Goal: Transaction & Acquisition: Purchase product/service

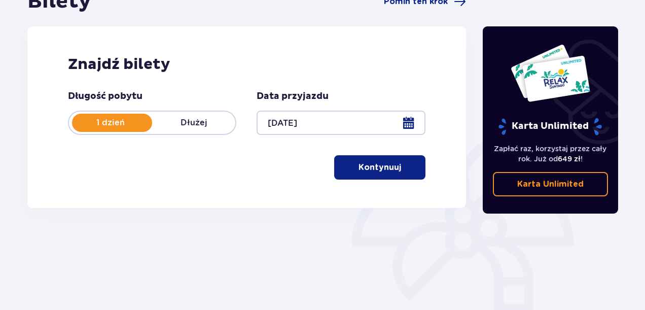
scroll to position [115, 0]
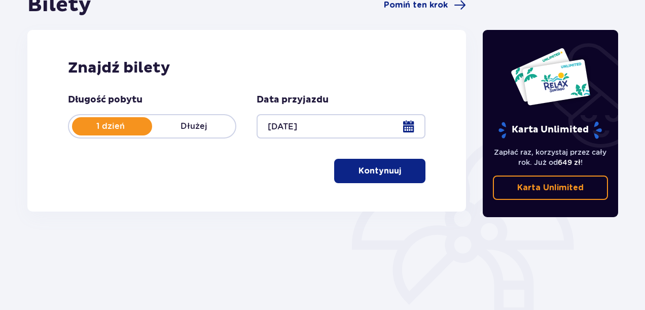
click at [388, 167] on p "Kontynuuj" at bounding box center [379, 170] width 43 height 11
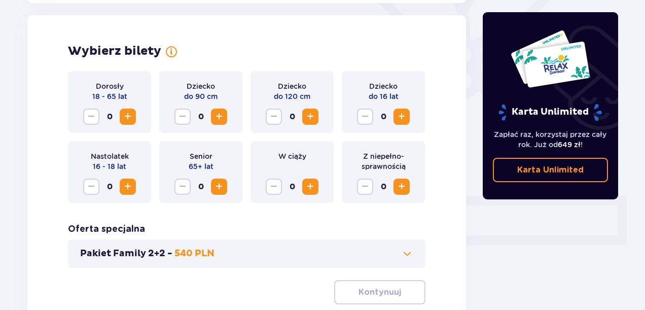
scroll to position [282, 0]
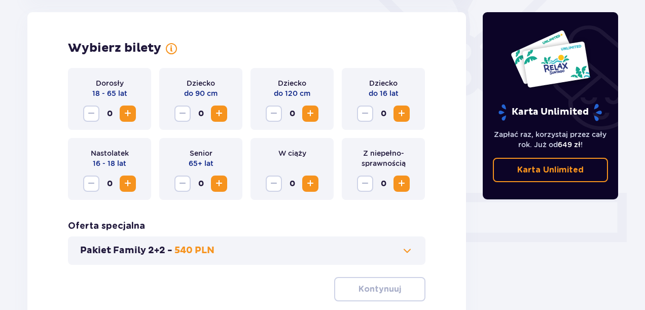
click at [127, 110] on span "Zwiększ" at bounding box center [128, 113] width 12 height 12
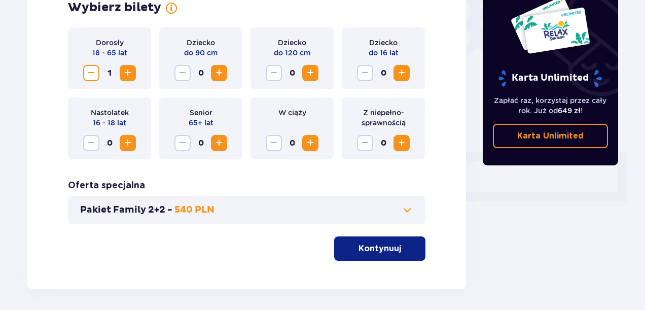
scroll to position [323, 0]
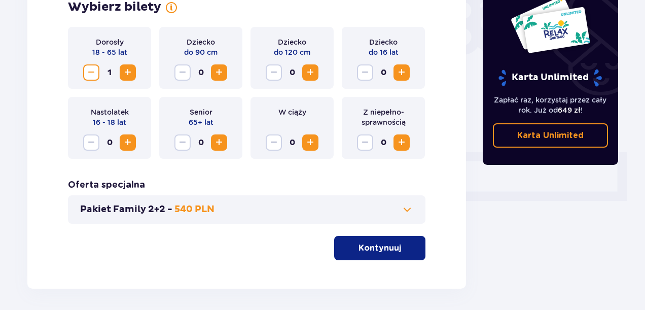
click at [371, 201] on div "Pakiet Family 2+2 - 540 PLN" at bounding box center [246, 209] width 357 height 28
click at [372, 211] on button "Pakiet Family 2+2 - 540 PLN" at bounding box center [246, 209] width 333 height 12
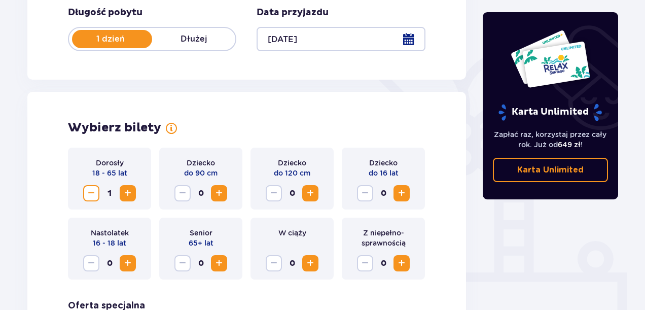
scroll to position [200, 0]
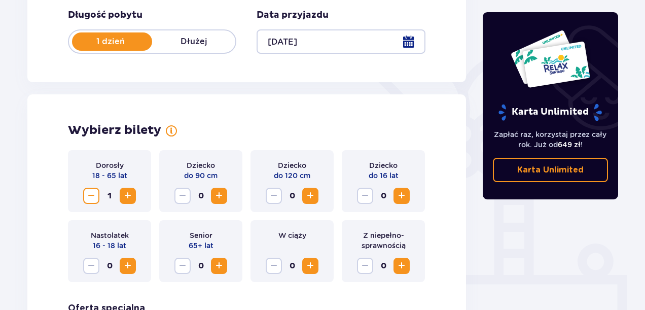
drag, startPoint x: 94, startPoint y: 196, endPoint x: 124, endPoint y: 207, distance: 31.9
click at [124, 207] on div "Dorosły 18 - 65 lat 1" at bounding box center [109, 181] width 83 height 62
click at [125, 191] on span "Zwiększ" at bounding box center [128, 196] width 12 height 12
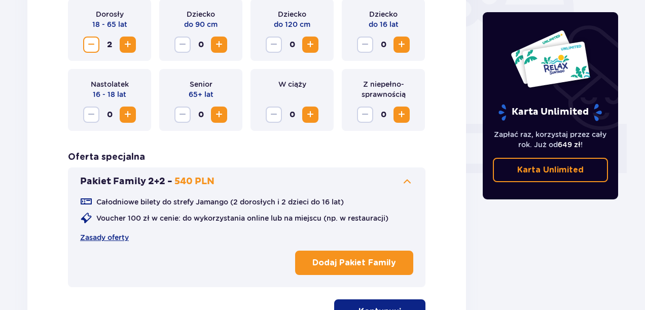
scroll to position [454, 0]
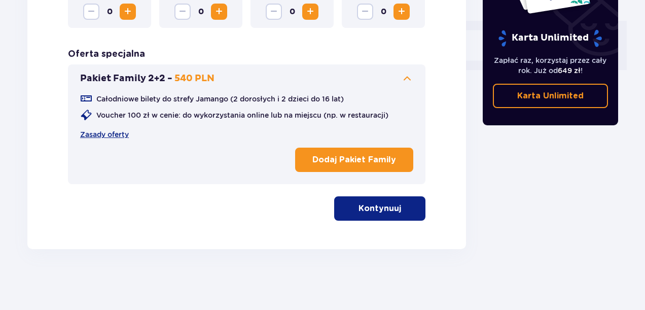
click at [367, 206] on p "Kontynuuj" at bounding box center [379, 208] width 43 height 11
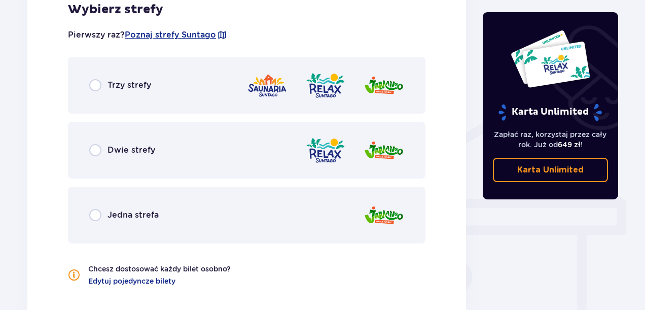
scroll to position [719, 0]
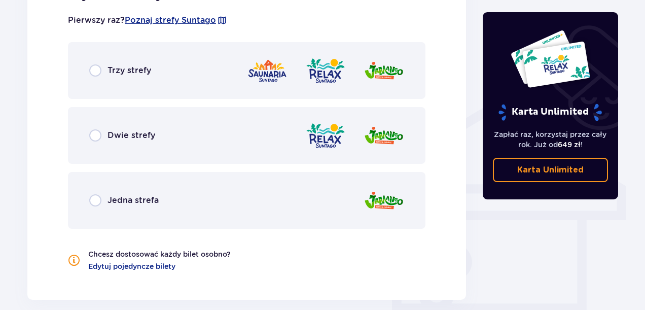
click at [95, 135] on input "radio" at bounding box center [95, 135] width 12 height 12
radio input "true"
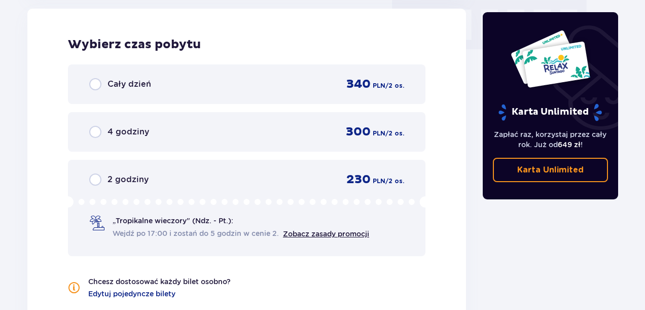
scroll to position [1024, 0]
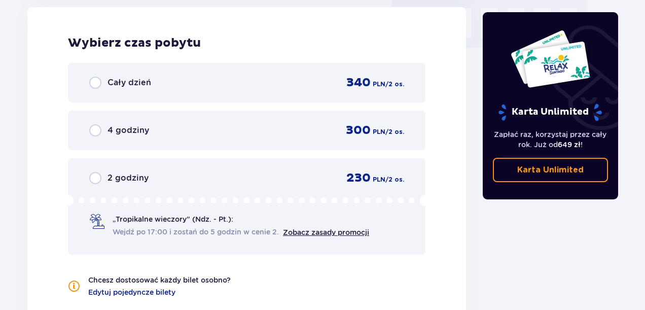
click at [94, 84] on input "radio" at bounding box center [95, 83] width 12 height 12
radio input "true"
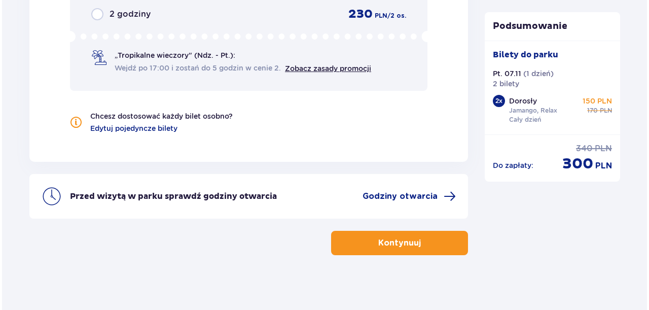
scroll to position [1189, 0]
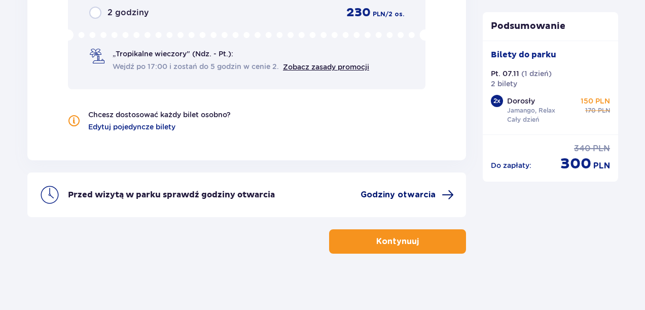
click at [397, 195] on span "Godziny otwarcia" at bounding box center [397, 194] width 75 height 11
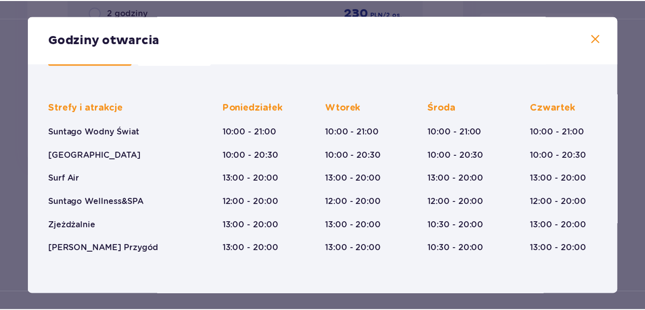
scroll to position [61, 0]
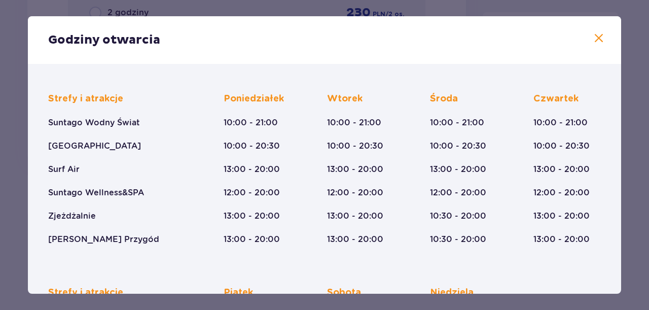
click at [595, 42] on span at bounding box center [598, 38] width 12 height 12
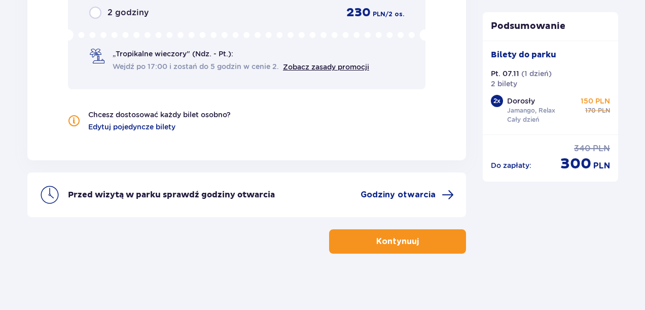
click at [387, 237] on p "Kontynuuj" at bounding box center [397, 241] width 43 height 11
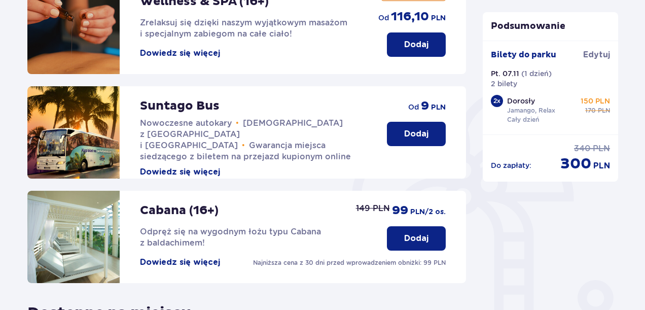
scroll to position [172, 0]
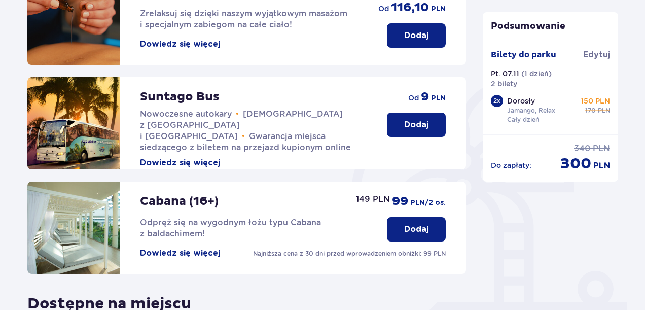
click at [415, 127] on p "Dodaj" at bounding box center [416, 124] width 24 height 11
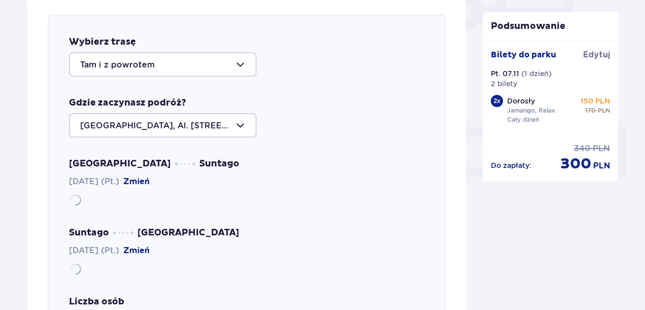
scroll to position [350, 0]
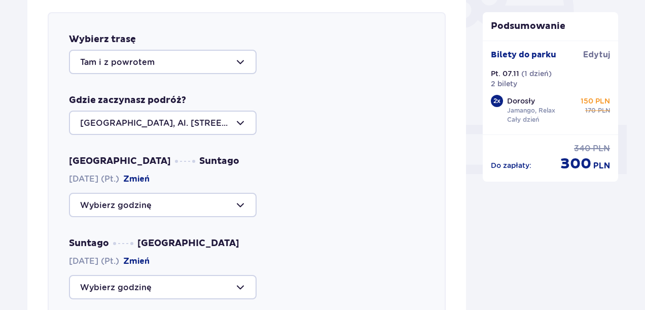
click at [189, 59] on div at bounding box center [163, 62] width 188 height 24
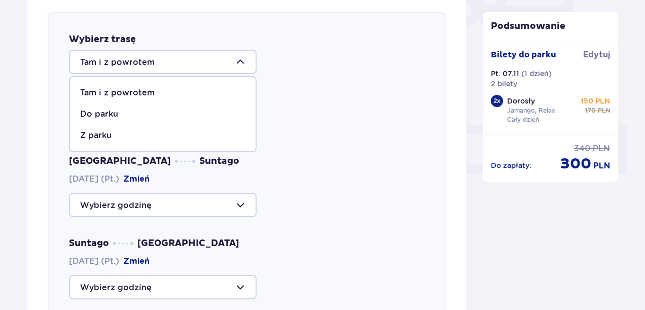
click at [138, 92] on p "Tam i z powrotem" at bounding box center [117, 92] width 74 height 11
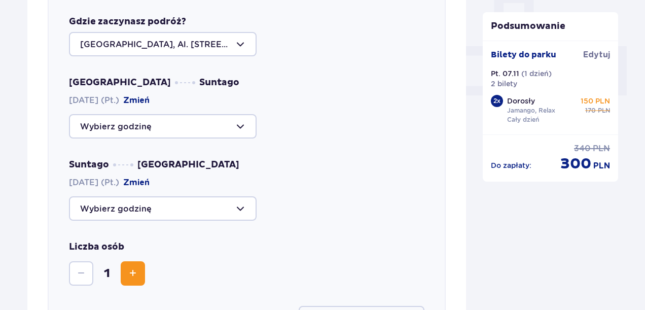
scroll to position [433, 0]
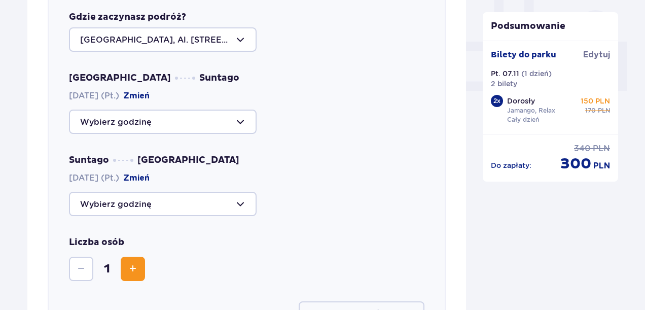
click at [172, 122] on div at bounding box center [163, 121] width 188 height 24
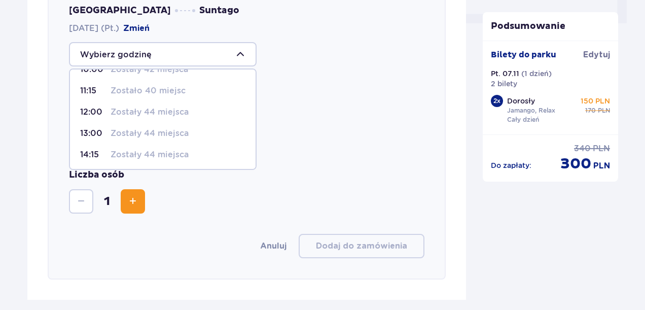
scroll to position [37, 0]
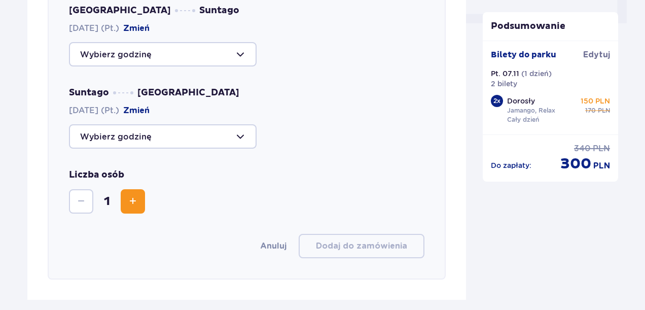
click at [315, 129] on div at bounding box center [246, 136] width 355 height 24
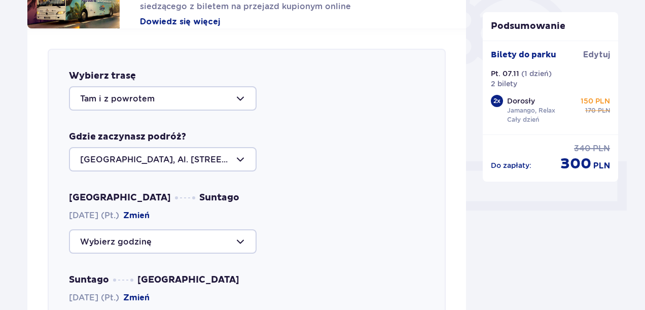
scroll to position [165, 0]
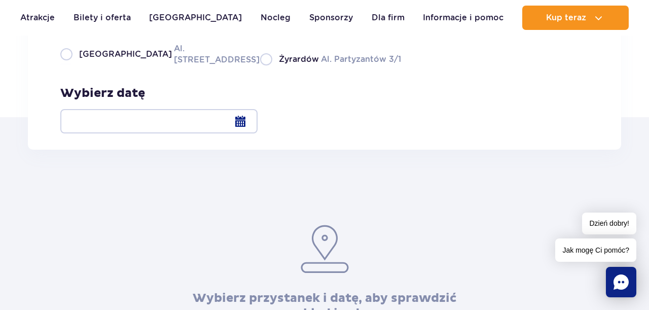
scroll to position [155, 0]
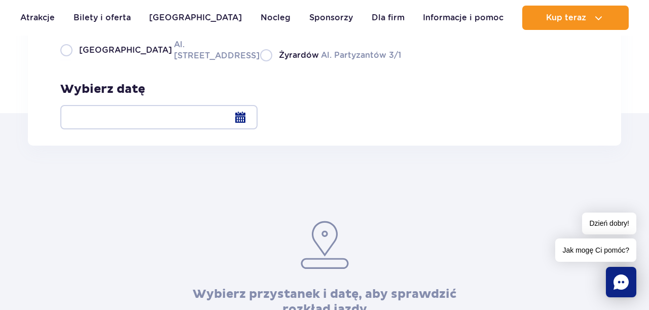
click at [83, 56] on span "Warszawa" at bounding box center [125, 50] width 93 height 11
click at [71, 61] on input "Warszawa Al. Jerozolimskie 56" at bounding box center [65, 60] width 11 height 2
radio input "true"
click at [257, 122] on div at bounding box center [158, 117] width 197 height 24
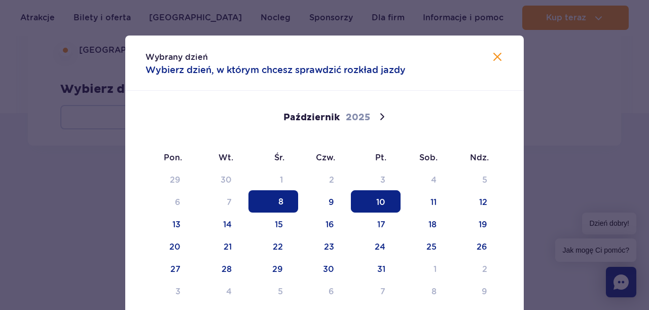
click at [379, 200] on span "10" at bounding box center [376, 201] width 50 height 22
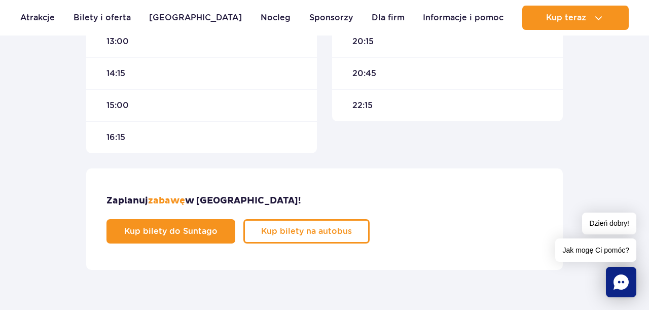
scroll to position [566, 0]
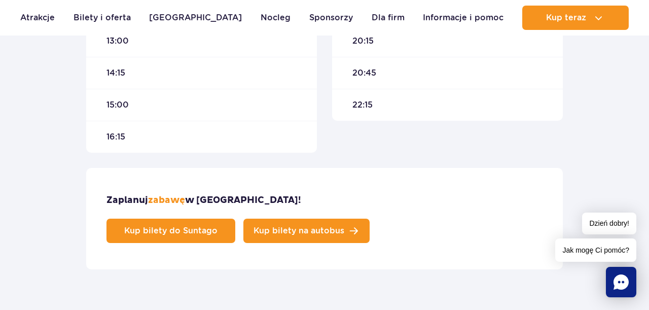
click at [369, 218] on link "Kup bilety na autobus" at bounding box center [306, 230] width 126 height 24
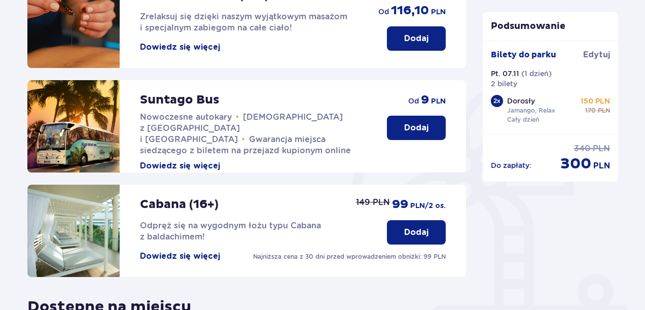
scroll to position [170, 0]
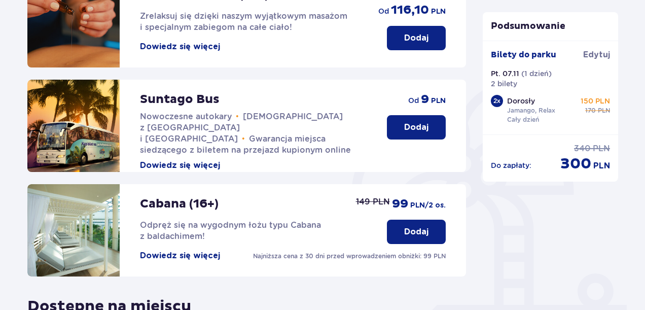
click at [404, 128] on p "Dodaj" at bounding box center [416, 127] width 24 height 11
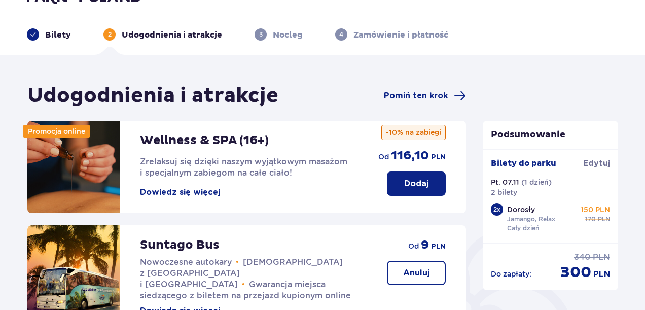
scroll to position [0, 0]
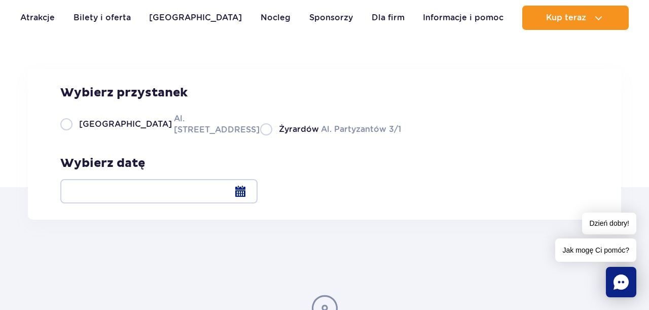
scroll to position [87, 0]
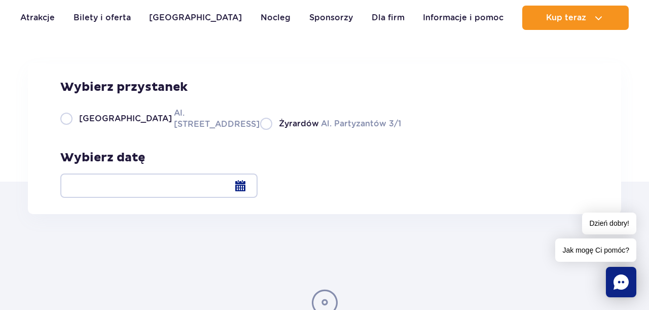
click at [70, 130] on label "Warszawa Al. [STREET_ADDRESS]" at bounding box center [154, 118] width 188 height 23
click at [70, 130] on input "Warszawa Al. [STREET_ADDRESS]" at bounding box center [65, 129] width 11 height 2
radio input "true"
click at [257, 184] on div at bounding box center [158, 185] width 197 height 24
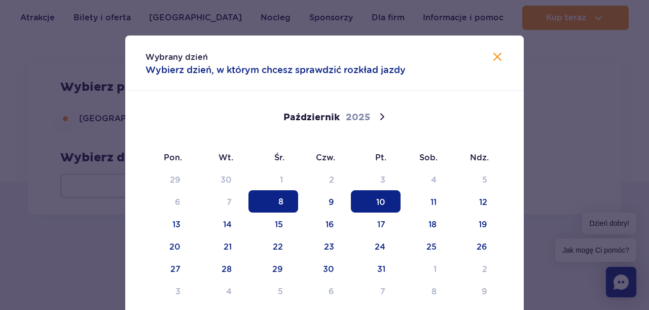
click at [382, 208] on span "10" at bounding box center [376, 201] width 50 height 22
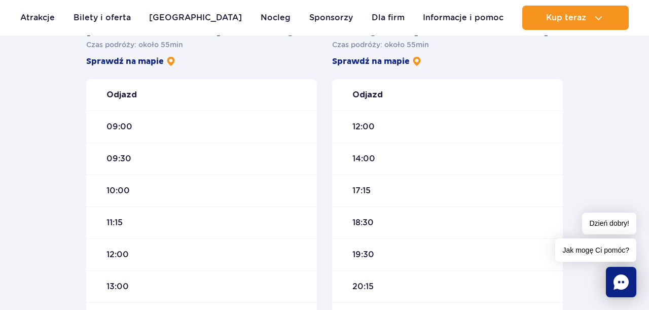
scroll to position [328, 0]
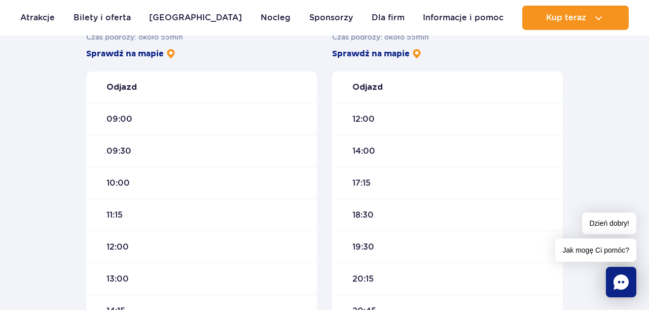
click at [126, 181] on span "10:00" at bounding box center [117, 182] width 23 height 11
click at [126, 149] on span "09:30" at bounding box center [118, 150] width 25 height 11
click at [124, 124] on span "09:00" at bounding box center [119, 119] width 26 height 11
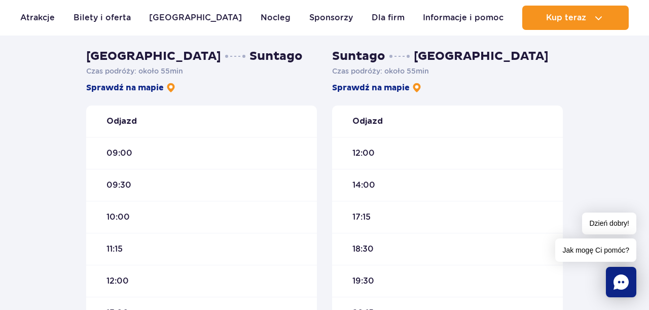
scroll to position [292, 0]
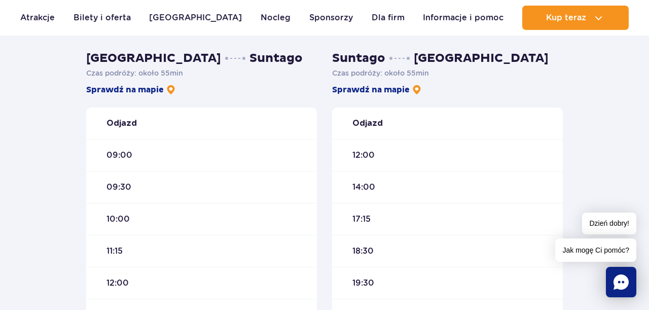
click at [129, 126] on strong "Odjazd" at bounding box center [121, 123] width 30 height 11
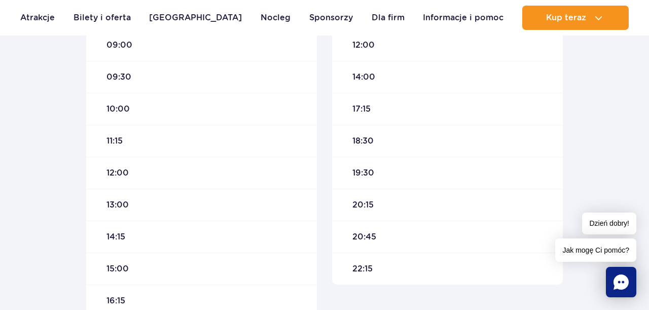
scroll to position [389, 0]
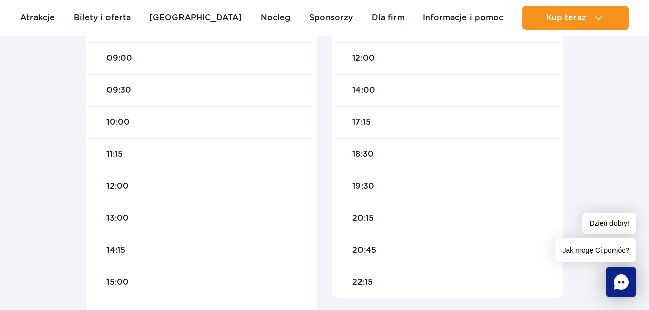
click at [390, 93] on div "14:00" at bounding box center [447, 90] width 231 height 32
click at [367, 88] on span "14:00" at bounding box center [363, 90] width 23 height 11
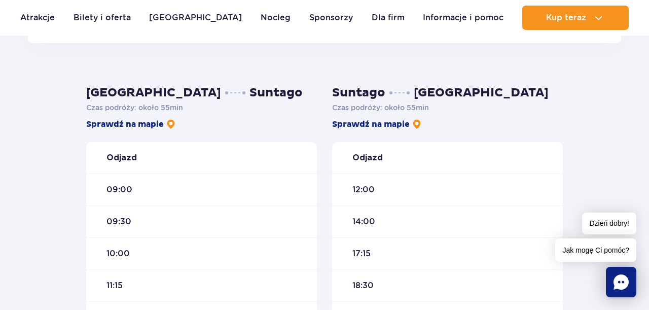
scroll to position [258, 0]
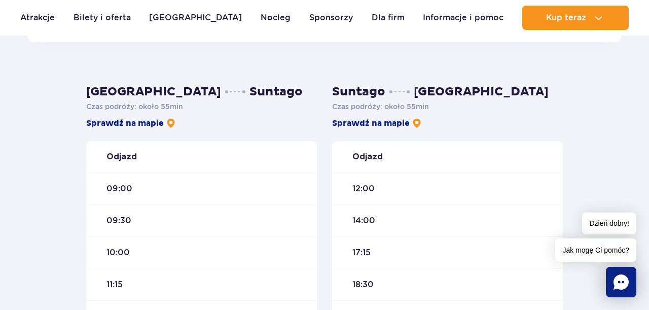
click at [125, 201] on div "09:00" at bounding box center [201, 188] width 231 height 32
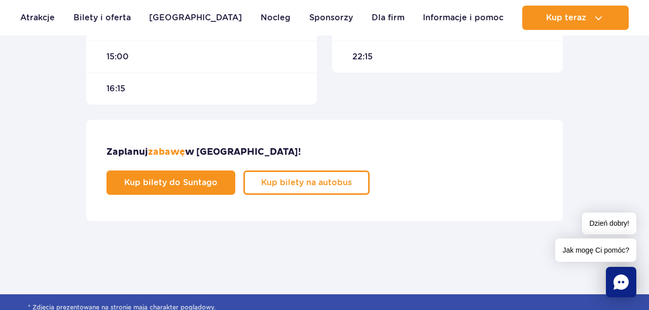
scroll to position [618, 0]
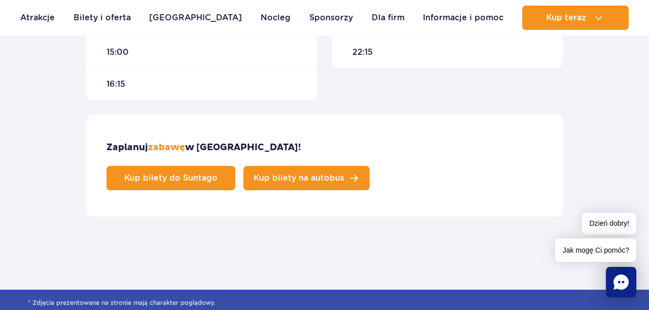
click at [344, 174] on span "Kup bilety na autobus" at bounding box center [298, 178] width 91 height 8
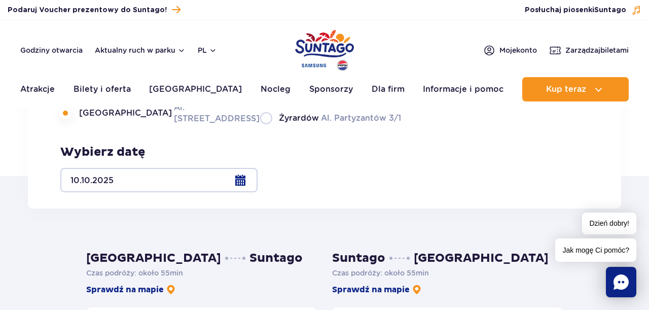
scroll to position [0, 0]
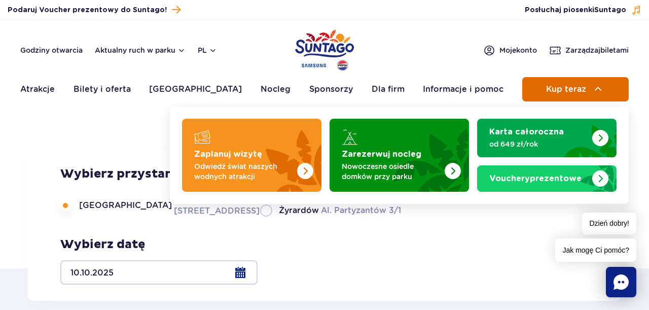
click at [587, 87] on button "Kup teraz" at bounding box center [575, 89] width 106 height 24
click at [603, 89] on img at bounding box center [598, 89] width 12 height 12
click at [598, 87] on img at bounding box center [598, 89] width 12 height 12
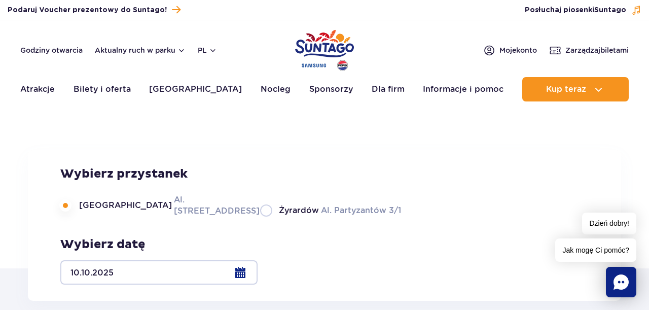
click at [312, 49] on img "Park of Poland" at bounding box center [324, 50] width 59 height 47
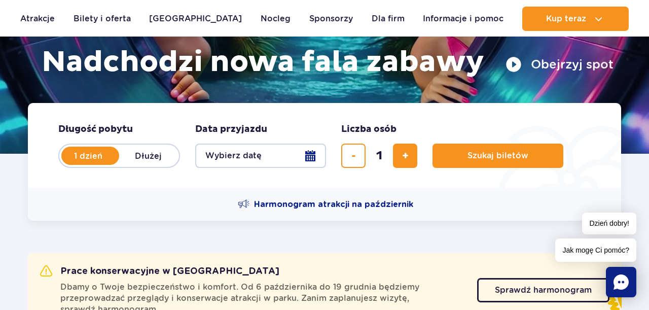
scroll to position [164, 0]
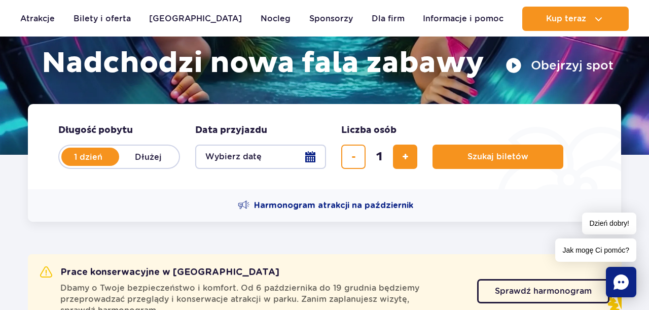
click at [279, 156] on button "Wybierz datę" at bounding box center [260, 156] width 131 height 24
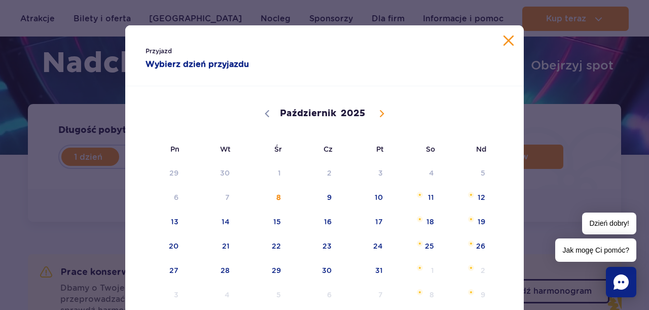
click at [380, 113] on icon at bounding box center [381, 113] width 7 height 7
select select "10"
click at [380, 197] on span "7" at bounding box center [365, 196] width 51 height 23
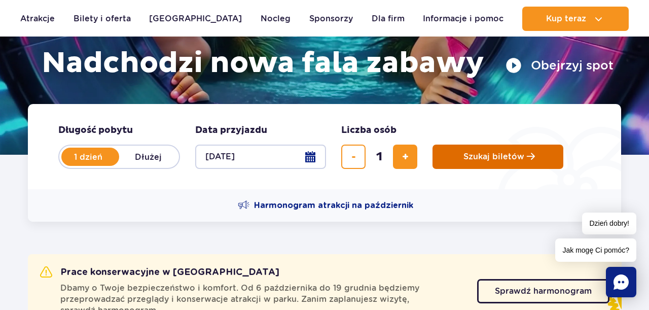
click at [522, 161] on span "Szukaj biletów" at bounding box center [493, 156] width 61 height 9
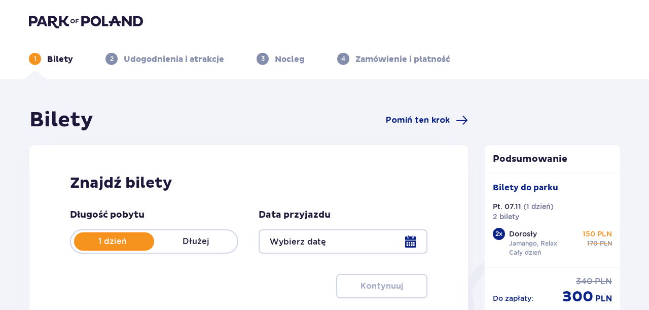
type input "07.11.25"
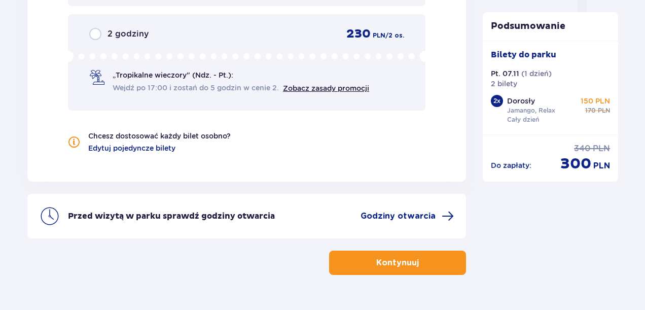
scroll to position [1102, 0]
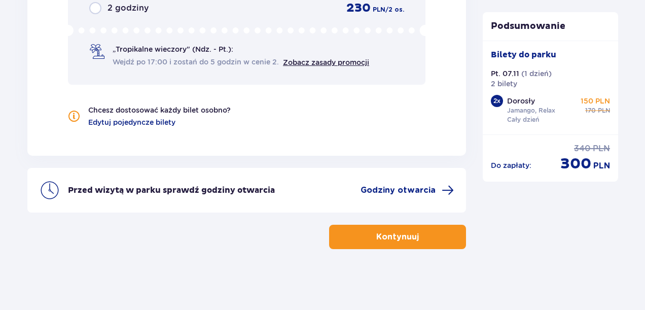
click at [406, 237] on p "Kontynuuj" at bounding box center [397, 236] width 43 height 11
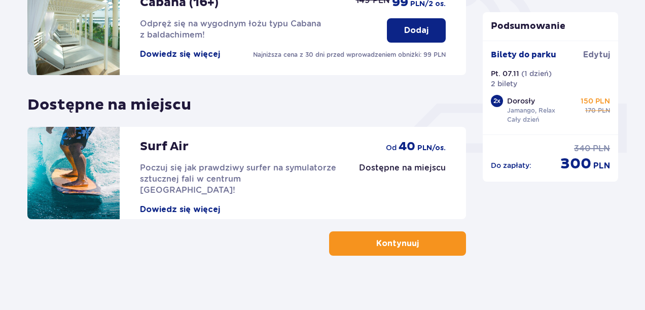
scroll to position [378, 0]
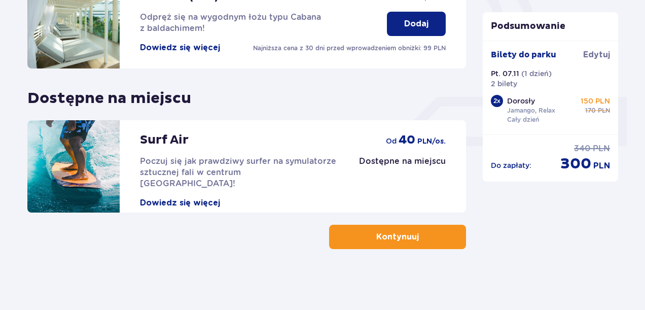
click at [415, 237] on span "button" at bounding box center [421, 237] width 12 height 12
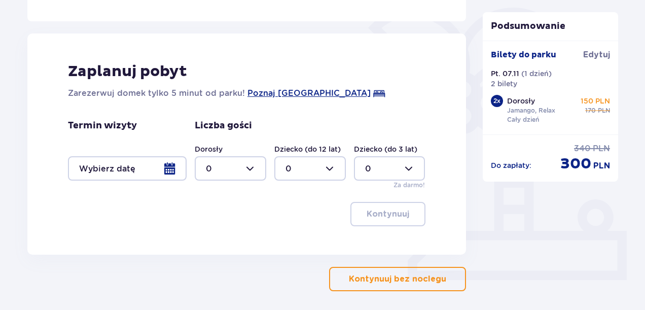
scroll to position [258, 0]
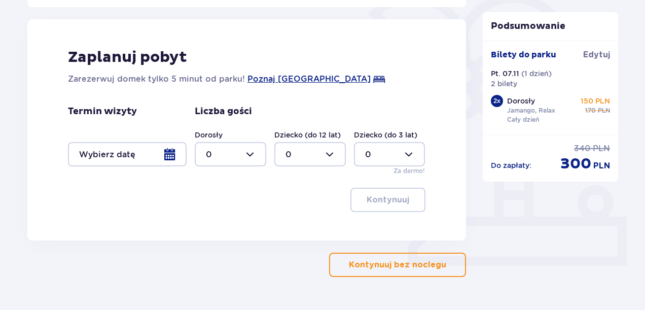
click at [442, 269] on span "button" at bounding box center [448, 264] width 12 height 12
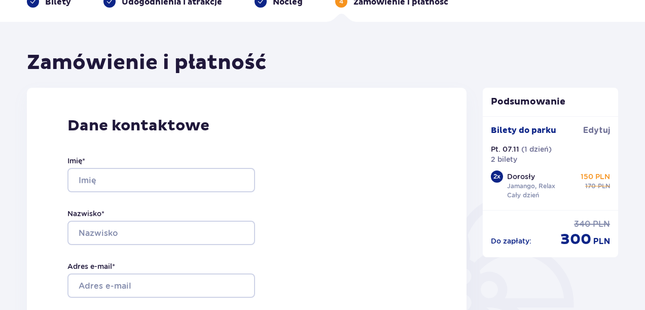
scroll to position [72, 0]
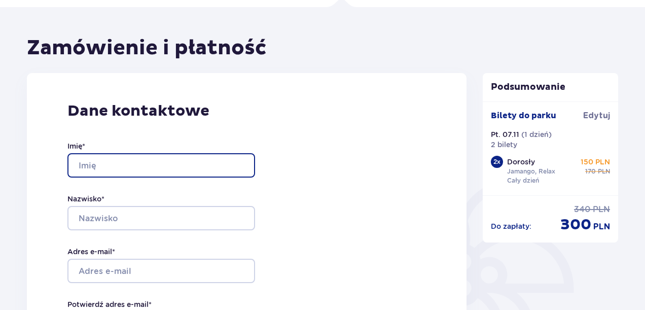
click at [147, 166] on input "Imię *" at bounding box center [161, 165] width 188 height 24
drag, startPoint x: 107, startPoint y: 163, endPoint x: 162, endPoint y: 165, distance: 54.8
click at [162, 165] on input "Hanna Navikevich" at bounding box center [161, 165] width 188 height 24
type input "Hanna"
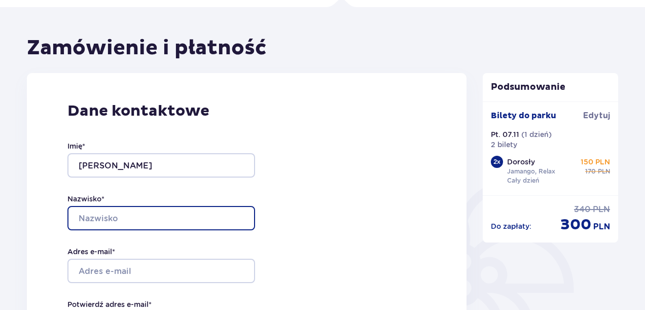
click at [116, 226] on input "Nazwisko *" at bounding box center [161, 218] width 188 height 24
paste input "Navikevich"
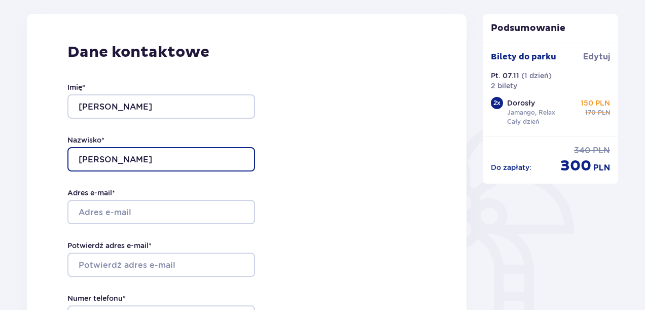
scroll to position [151, 0]
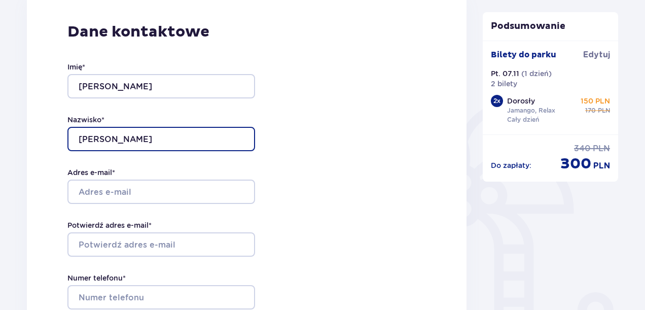
type input "Navikevich"
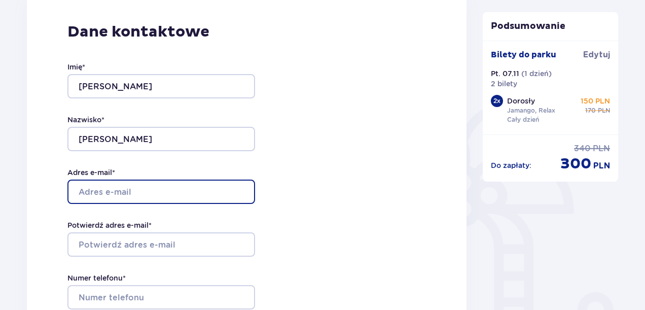
click at [106, 197] on input "Adres e-mail *" at bounding box center [161, 191] width 188 height 24
type input "anya.grushevskaya.99@gmail.com"
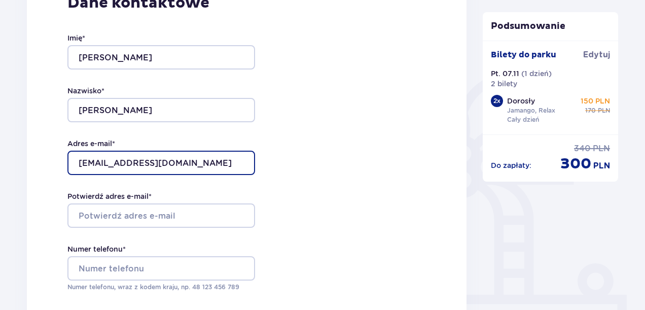
scroll to position [181, 0]
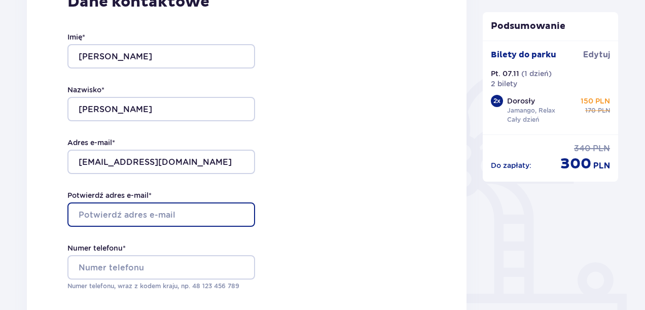
click at [132, 213] on input "Potwierdź adres e-mail *" at bounding box center [161, 214] width 188 height 24
type input "ф"
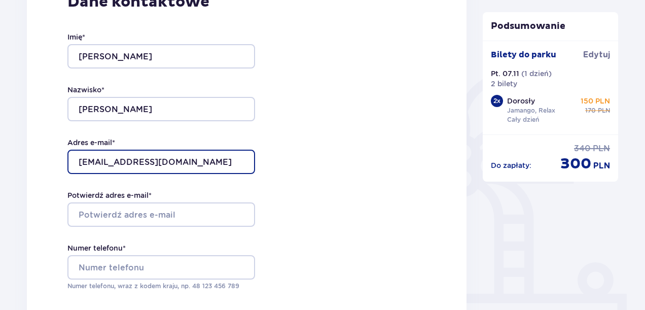
drag, startPoint x: 236, startPoint y: 161, endPoint x: 61, endPoint y: 162, distance: 174.3
click at [61, 162] on div "Dane kontaktowe Imię * Hanna Nazwisko * Navikevich Adres e-mail * anya.grushevs…" at bounding box center [246, 179] width 439 height 430
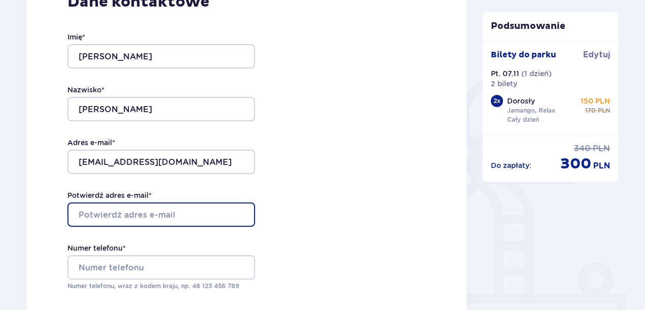
click at [97, 212] on input "Potwierdź adres e-mail *" at bounding box center [161, 214] width 188 height 24
paste input "anya.grushevskaya.99@gmail.com"
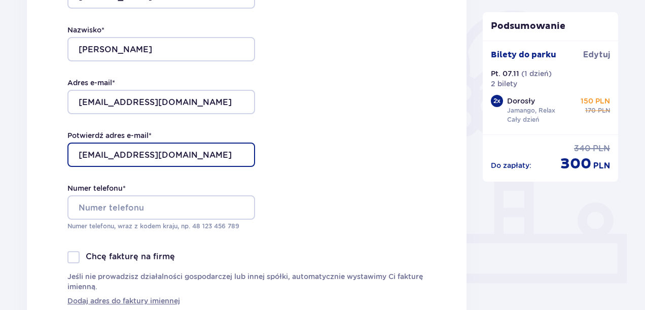
scroll to position [258, 0]
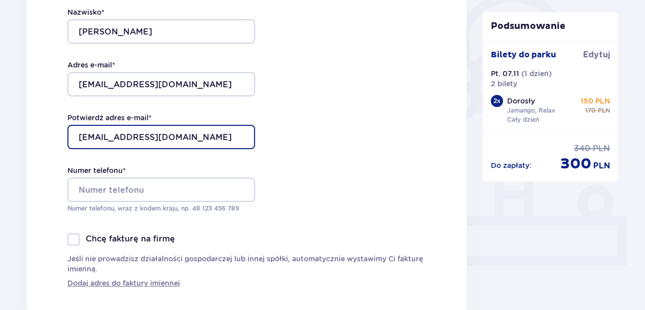
type input "anya.grushevskaya.99@gmail.com"
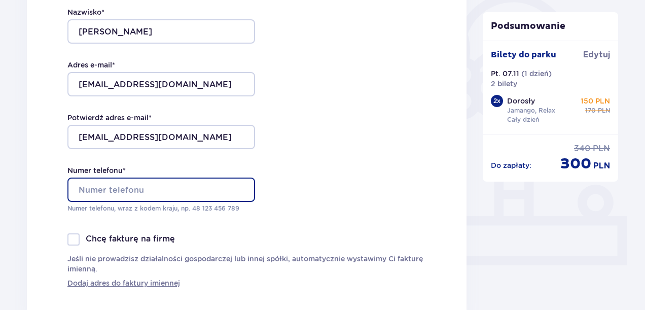
click at [101, 195] on input "Numer telefonu *" at bounding box center [161, 189] width 188 height 24
type input "571940436"
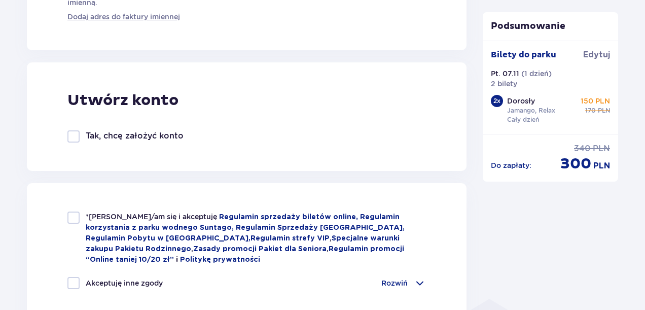
scroll to position [528, 0]
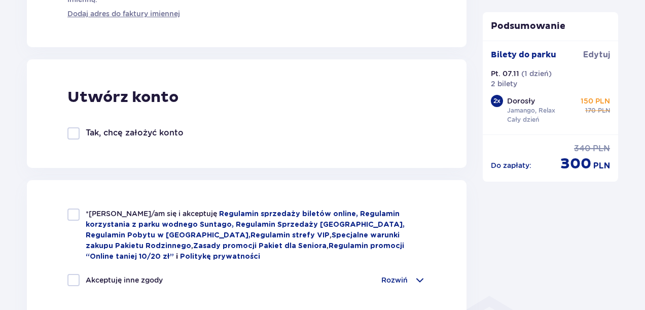
click at [73, 133] on div at bounding box center [73, 133] width 12 height 12
checkbox input "true"
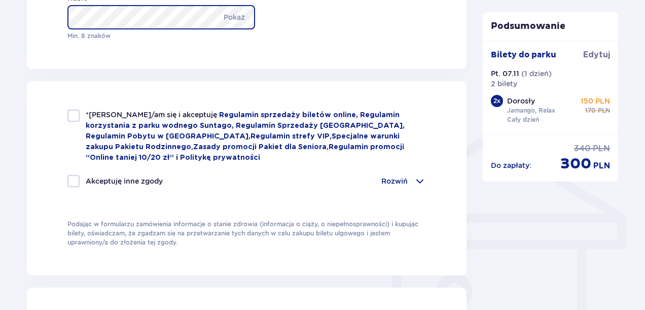
scroll to position [691, 0]
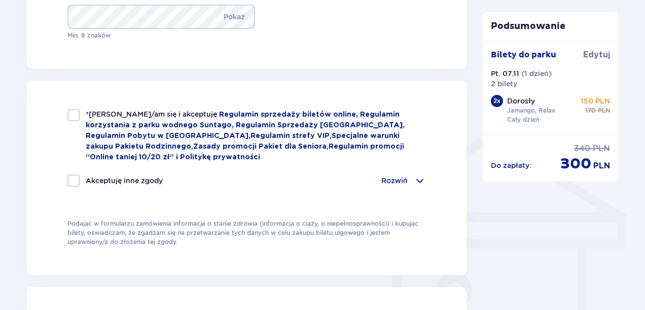
click at [76, 111] on div at bounding box center [73, 115] width 12 height 12
checkbox input "true"
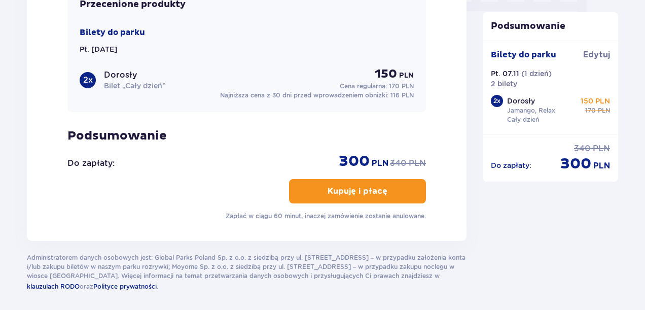
scroll to position [1065, 0]
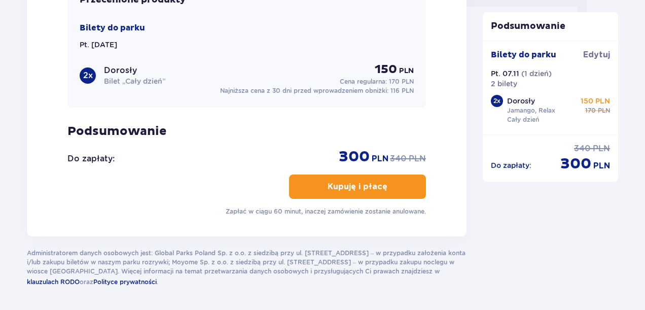
click at [345, 186] on p "Kupuję i płacę" at bounding box center [357, 186] width 60 height 11
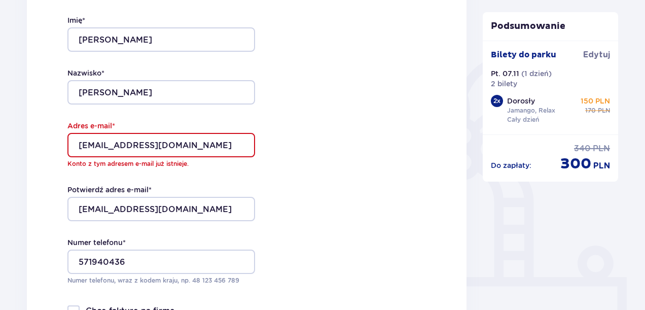
scroll to position [194, 0]
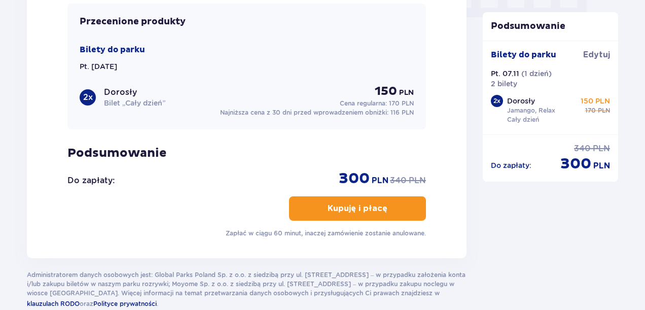
click at [356, 208] on p "Kupuję i płacę" at bounding box center [357, 208] width 60 height 11
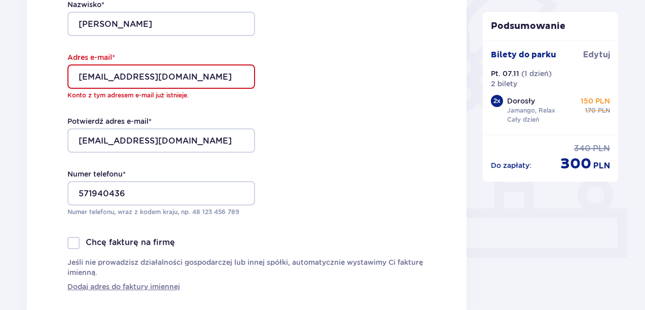
scroll to position [264, 0]
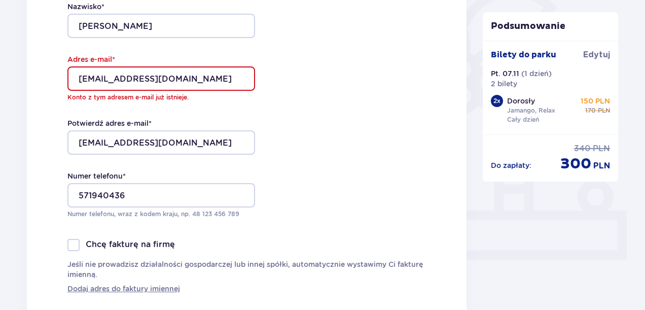
click at [82, 81] on input "anya.grushevskaya.99@gmail.com" at bounding box center [161, 78] width 188 height 24
click at [79, 79] on input "anya.grushevskaya.99@gmail.com" at bounding box center [161, 78] width 188 height 24
click at [290, 120] on div "Dane kontaktowe Imię * Hanna Nazwisko * Navikevich Adres e-mail * anya.grushevs…" at bounding box center [246, 101] width 439 height 441
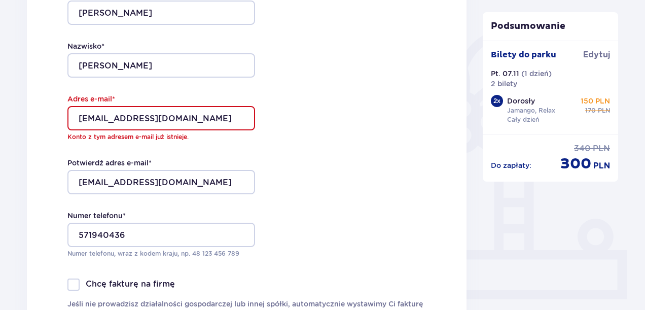
scroll to position [230, 0]
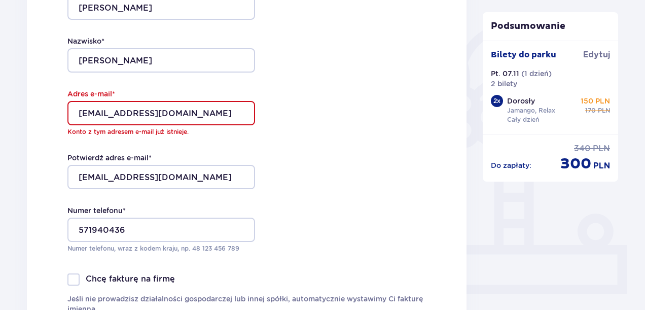
drag, startPoint x: 227, startPoint y: 109, endPoint x: 63, endPoint y: 112, distance: 163.7
click at [63, 112] on div "Dane kontaktowe Imię * Hanna Nazwisko * Navikevich Adres e-mail * anya.grushevs…" at bounding box center [246, 135] width 439 height 441
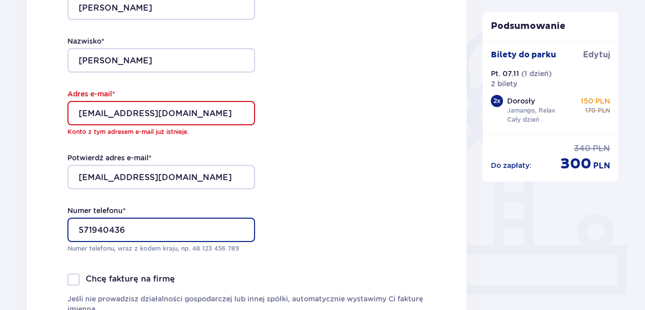
click at [131, 232] on input "571940436" at bounding box center [161, 229] width 188 height 24
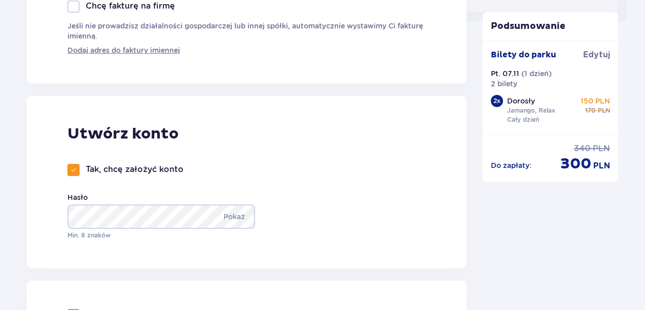
scroll to position [502, 0]
click at [77, 170] on div at bounding box center [73, 170] width 12 height 12
checkbox input "false"
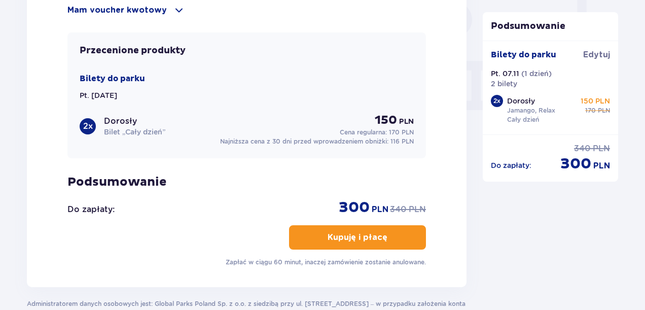
scroll to position [1050, 0]
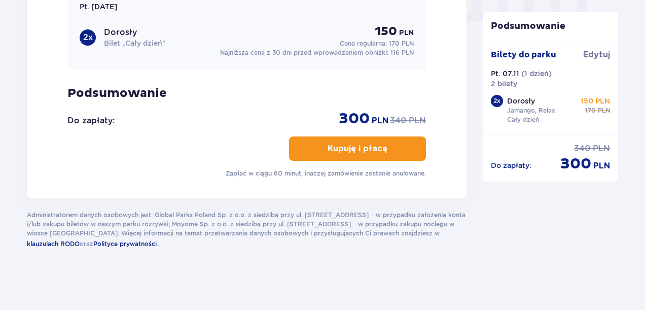
click at [364, 143] on p "Kupuję i płacę" at bounding box center [357, 148] width 60 height 11
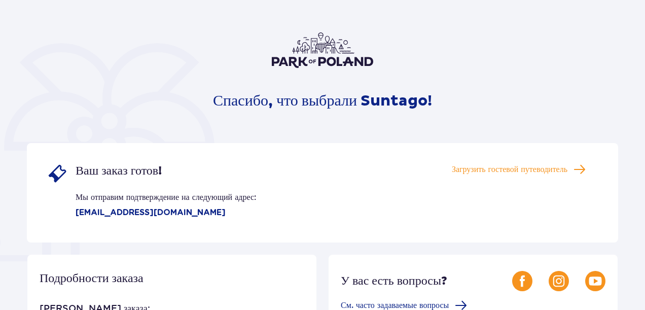
scroll to position [50, 0]
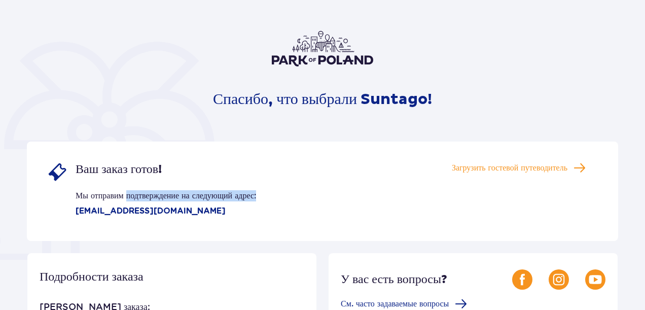
drag, startPoint x: 126, startPoint y: 196, endPoint x: 259, endPoint y: 196, distance: 133.3
click at [259, 196] on div "Ваш заказ готов! Мы отправим подтверждение на следующий адрес: [EMAIL_ADDRESS][…" at bounding box center [322, 190] width 591 height 99
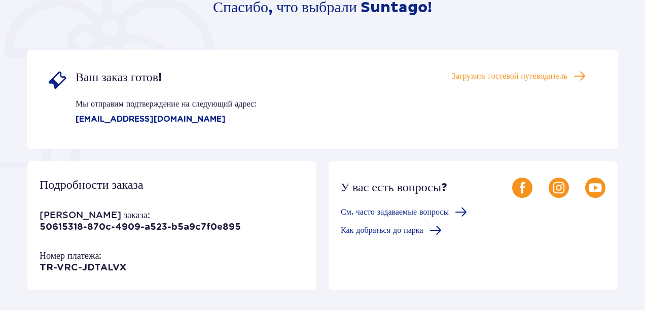
scroll to position [144, 0]
